Goal: Information Seeking & Learning: Find specific fact

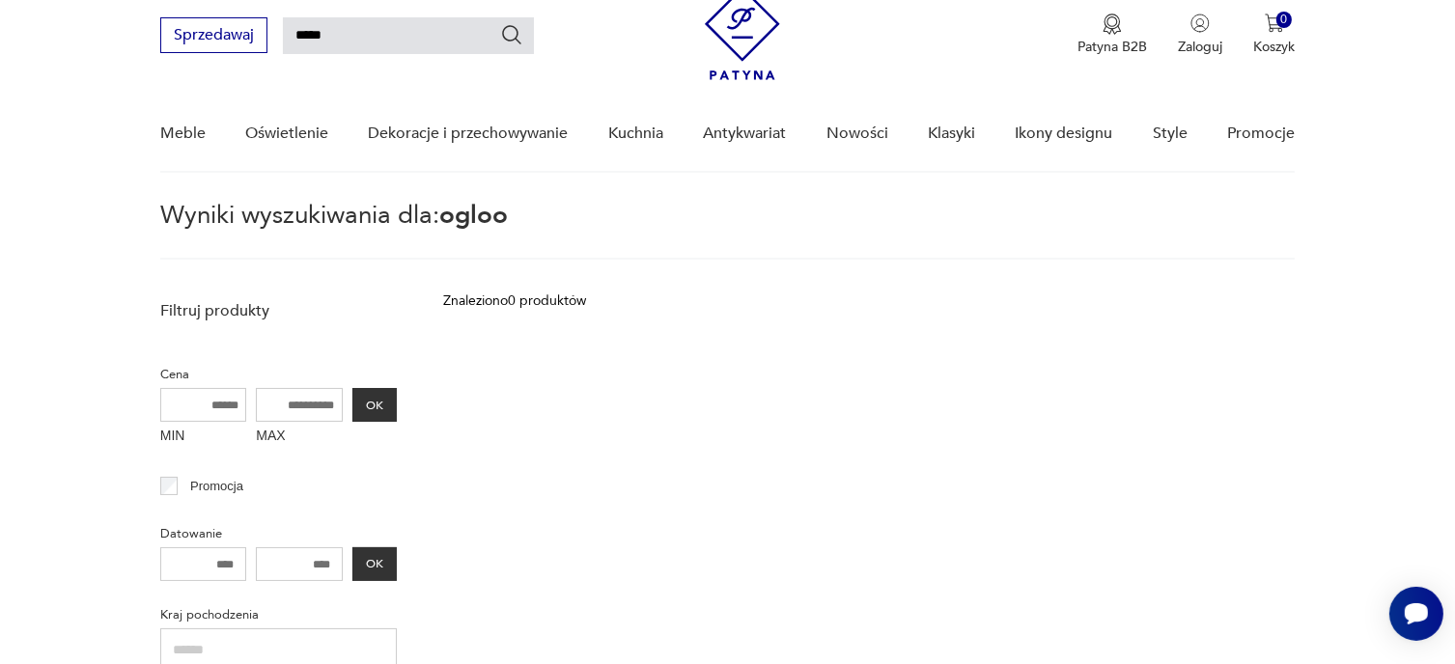
type input "*****"
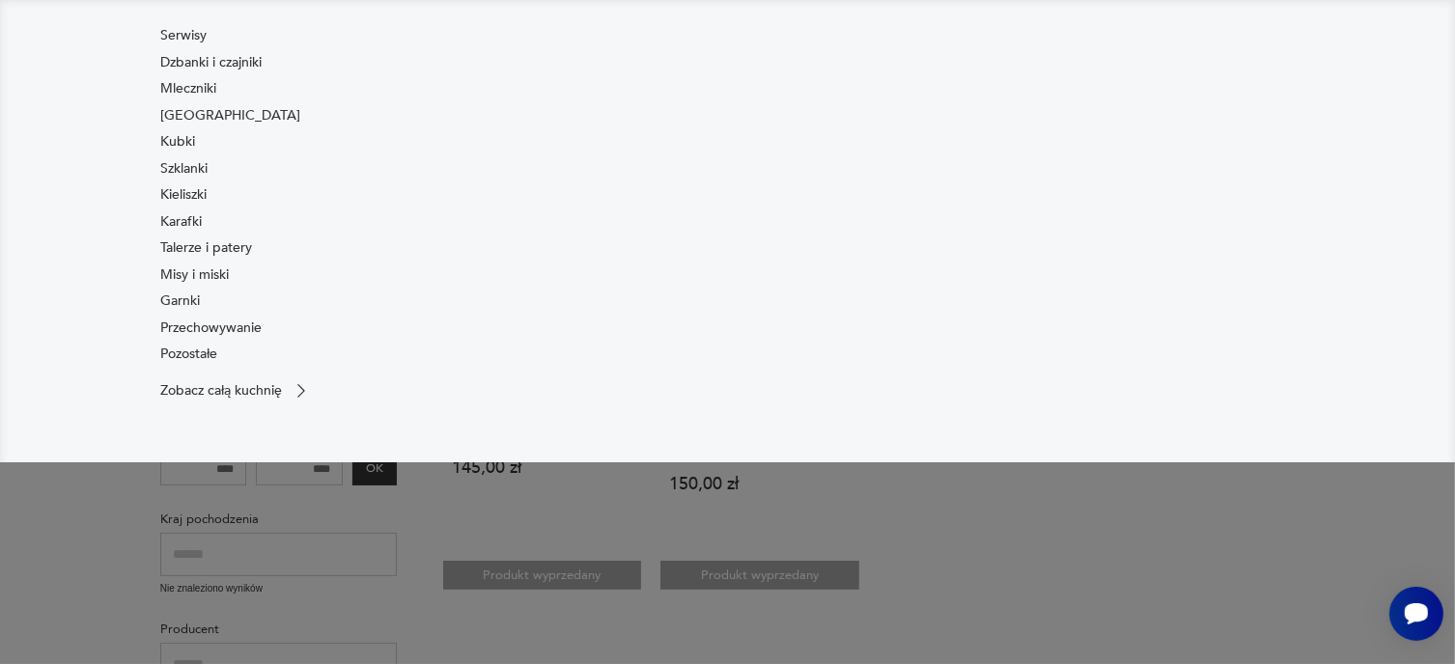
scroll to position [262, 0]
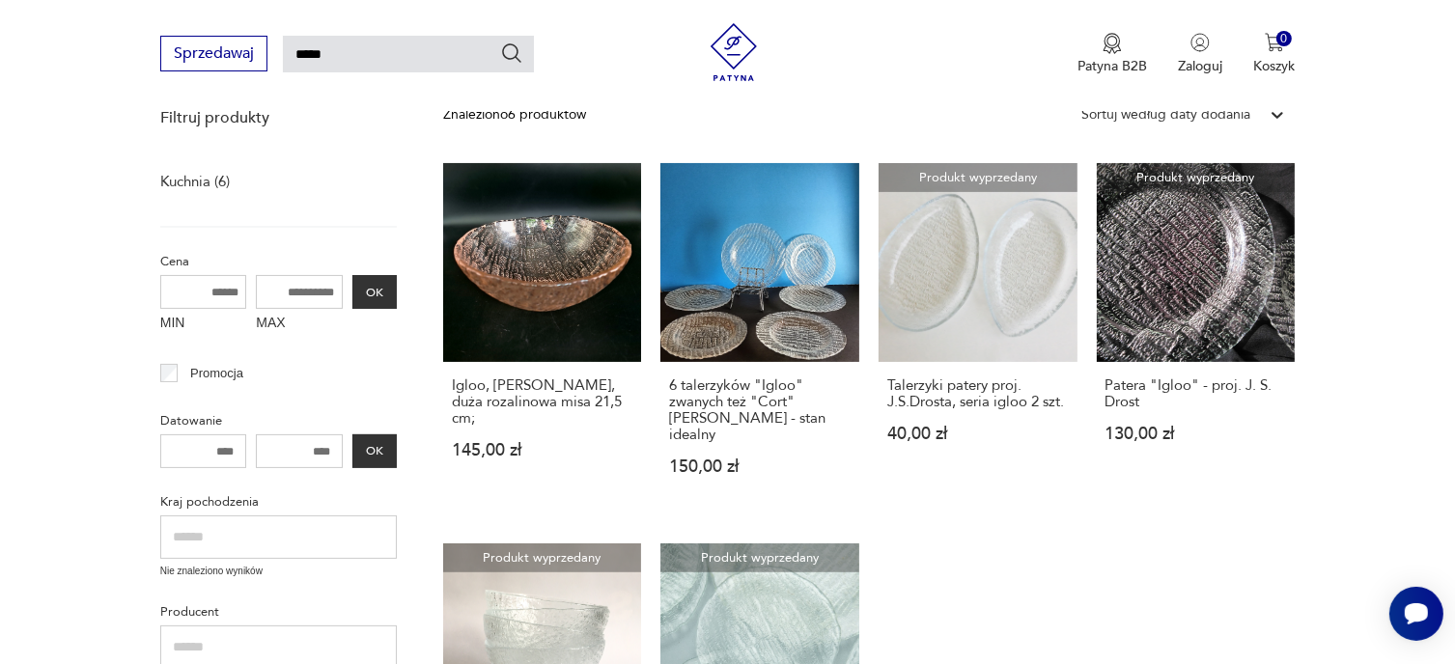
type input "*****"
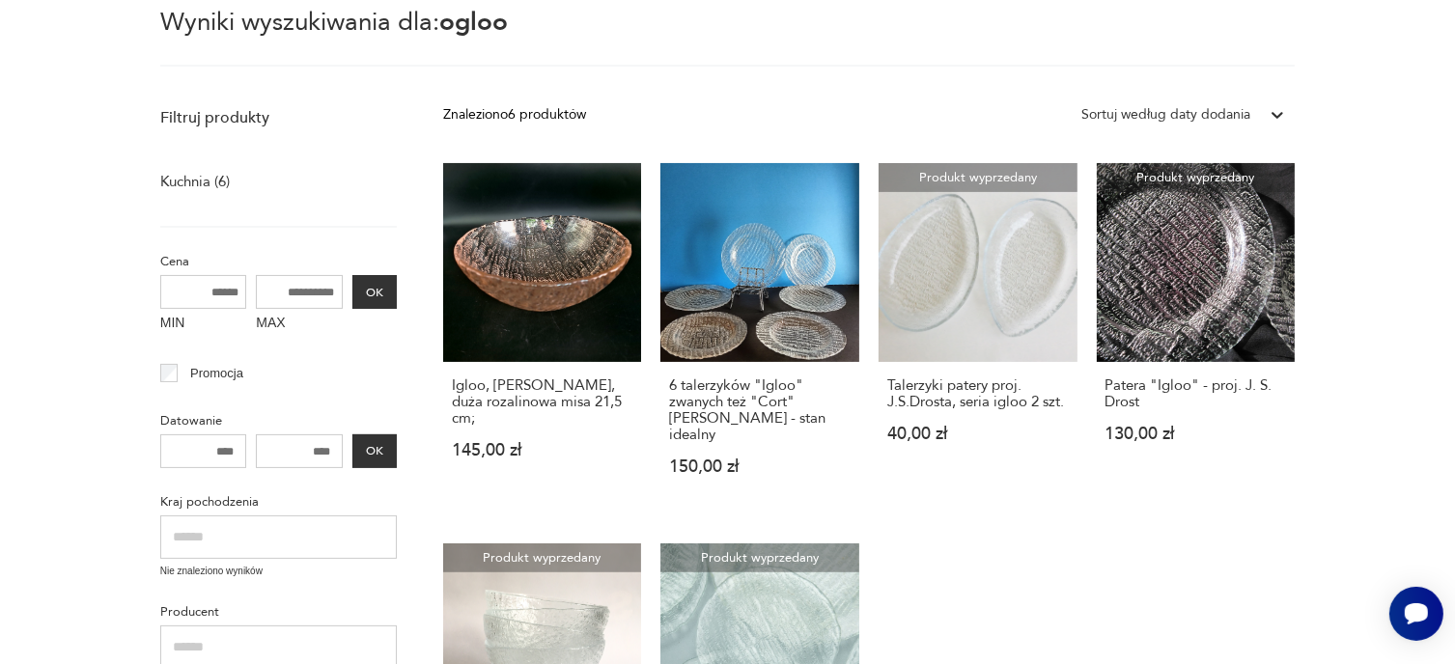
scroll to position [69, 0]
